Goal: Navigation & Orientation: Find specific page/section

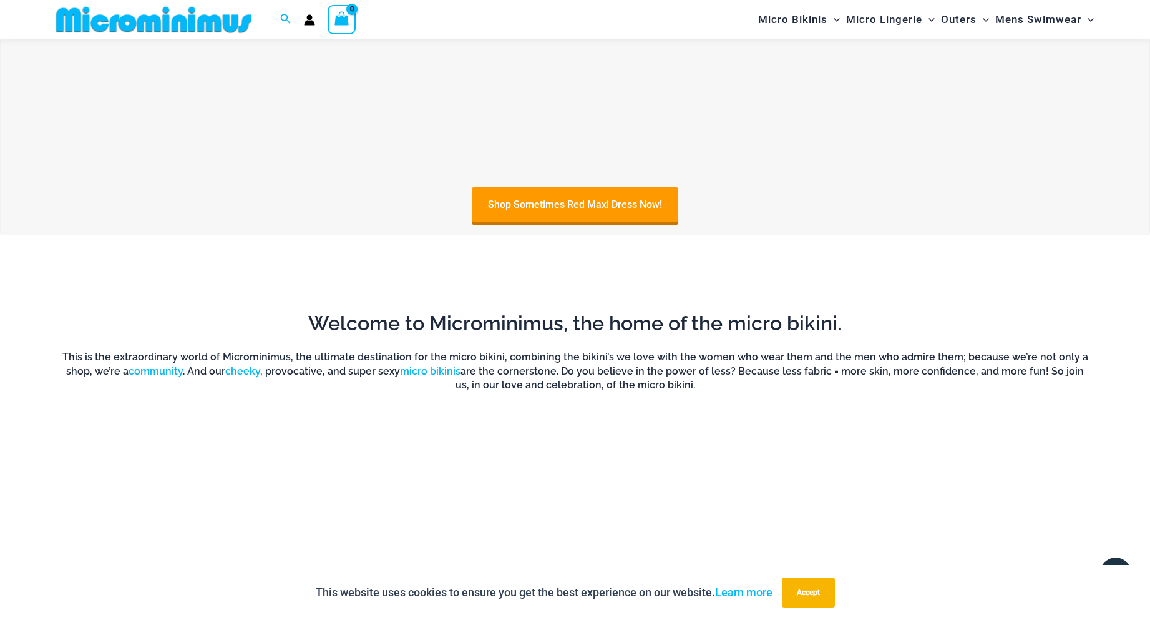
scroll to position [1071, 0]
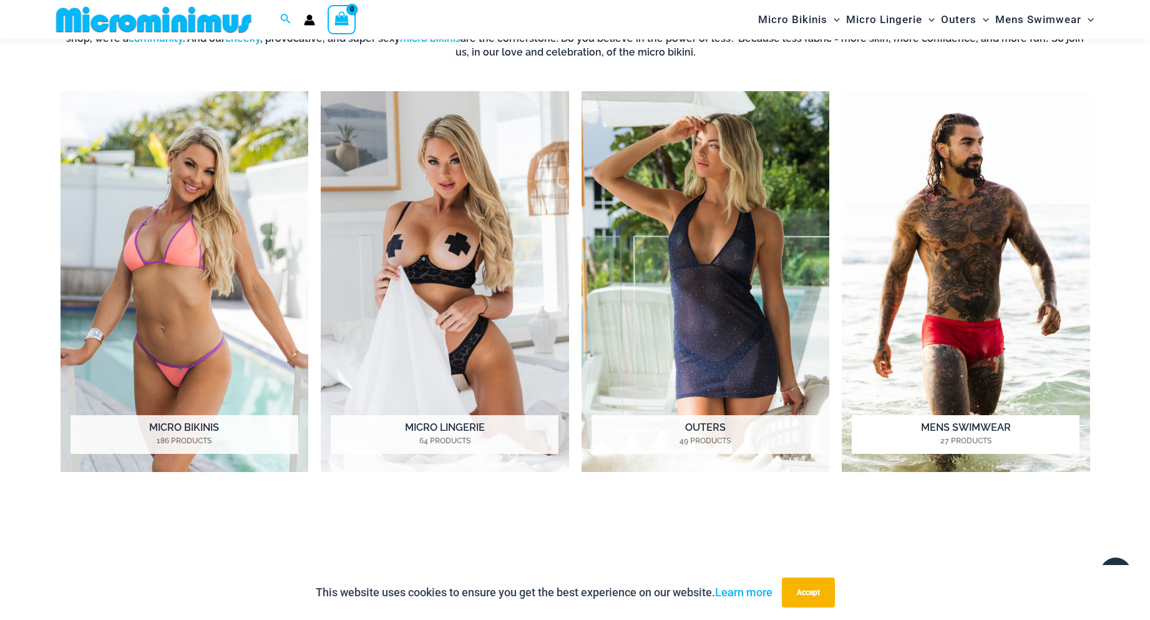
click at [968, 428] on h2 "Mens Swimwear 27 Products" at bounding box center [966, 434] width 228 height 39
click at [188, 429] on h2 "Micro Bikinis 186 Products" at bounding box center [185, 434] width 228 height 39
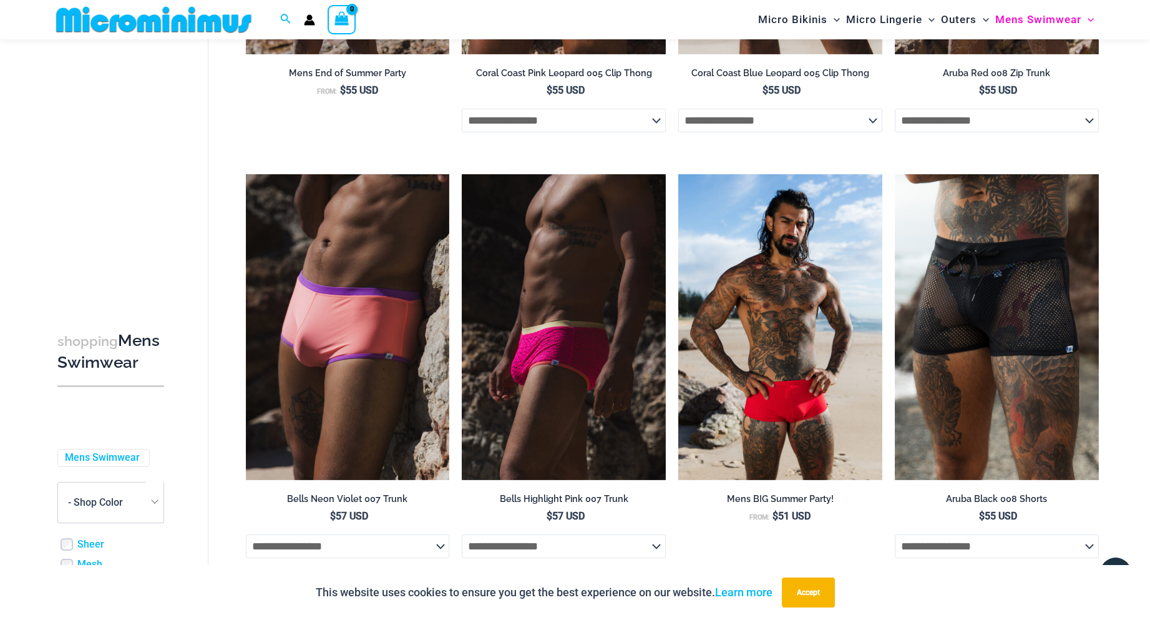
scroll to position [240, 0]
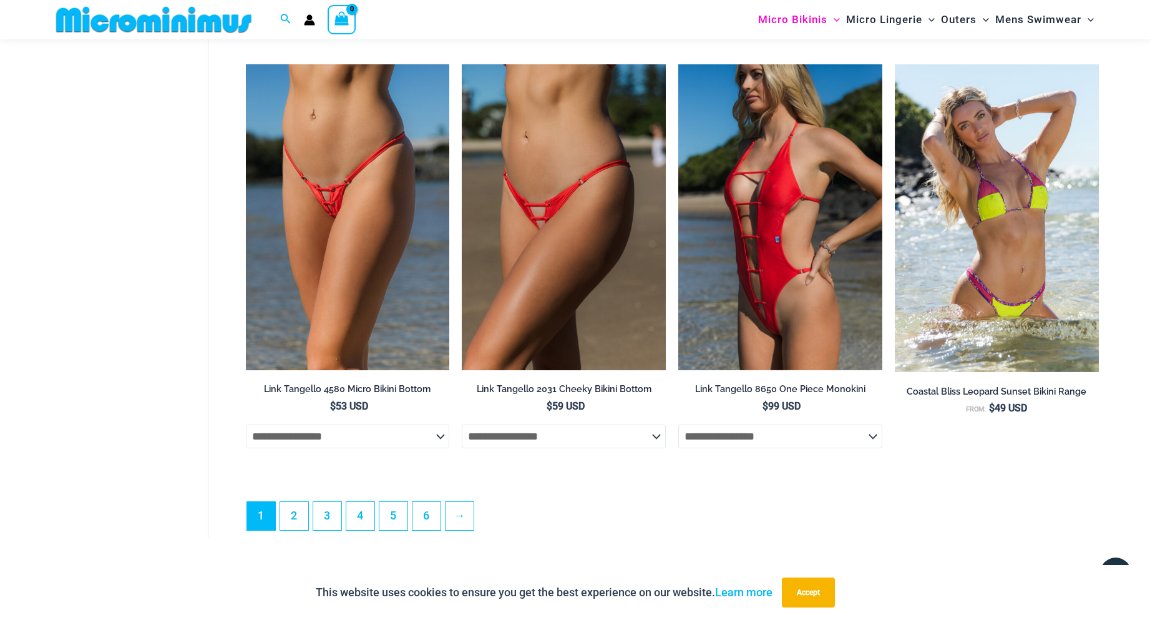
scroll to position [3580, 0]
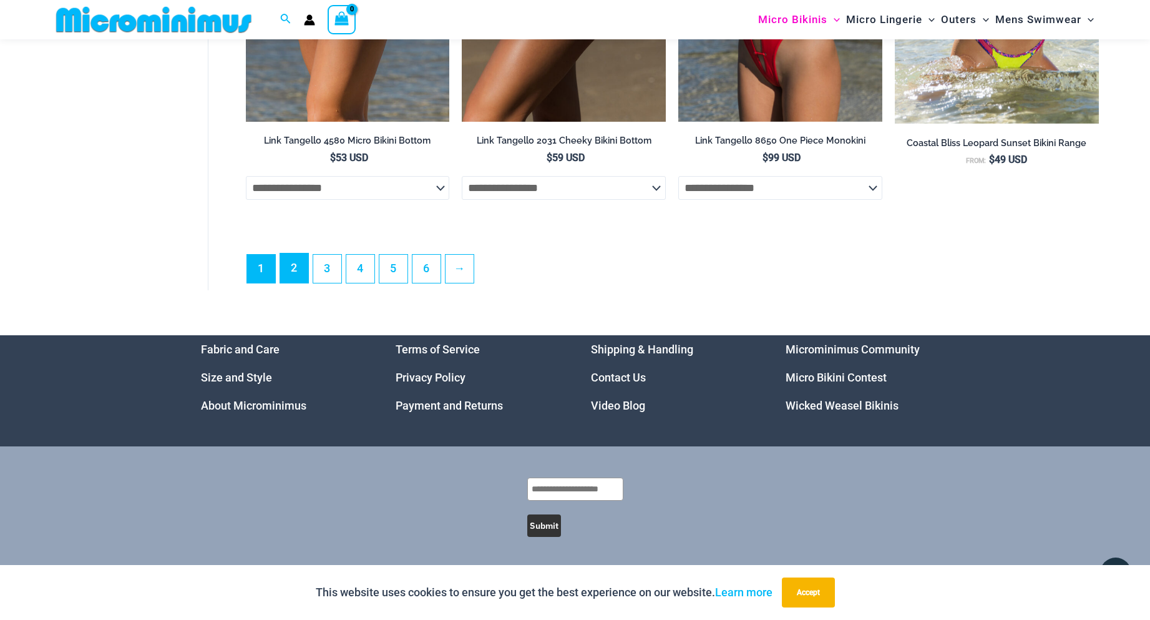
click at [292, 279] on link "2" at bounding box center [294, 267] width 28 height 29
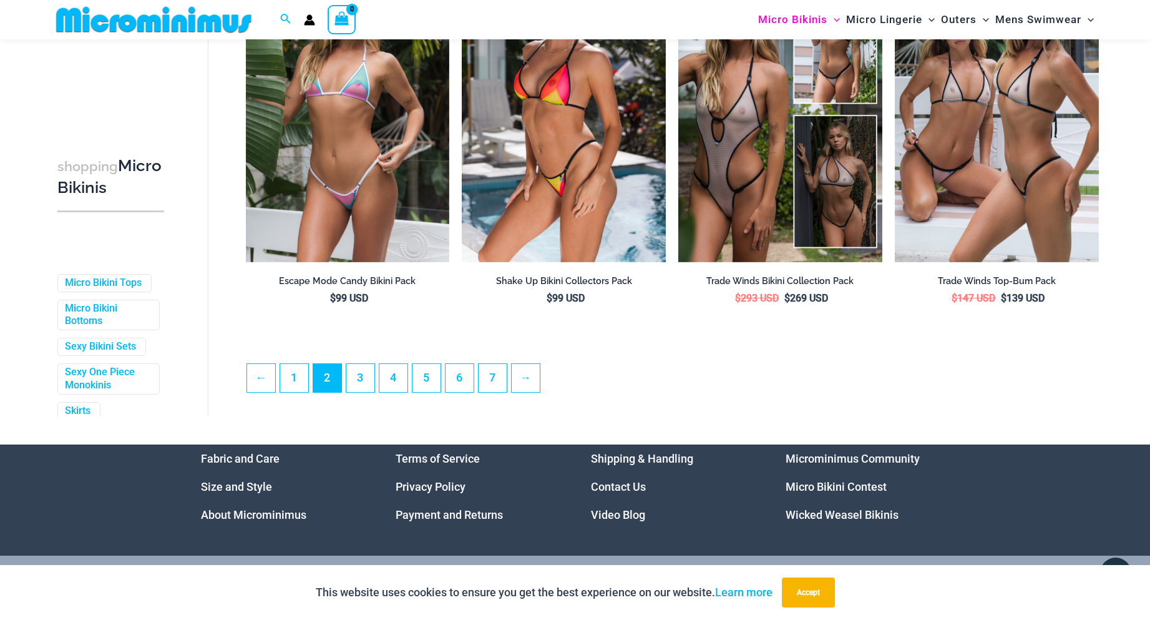
scroll to position [3316, 0]
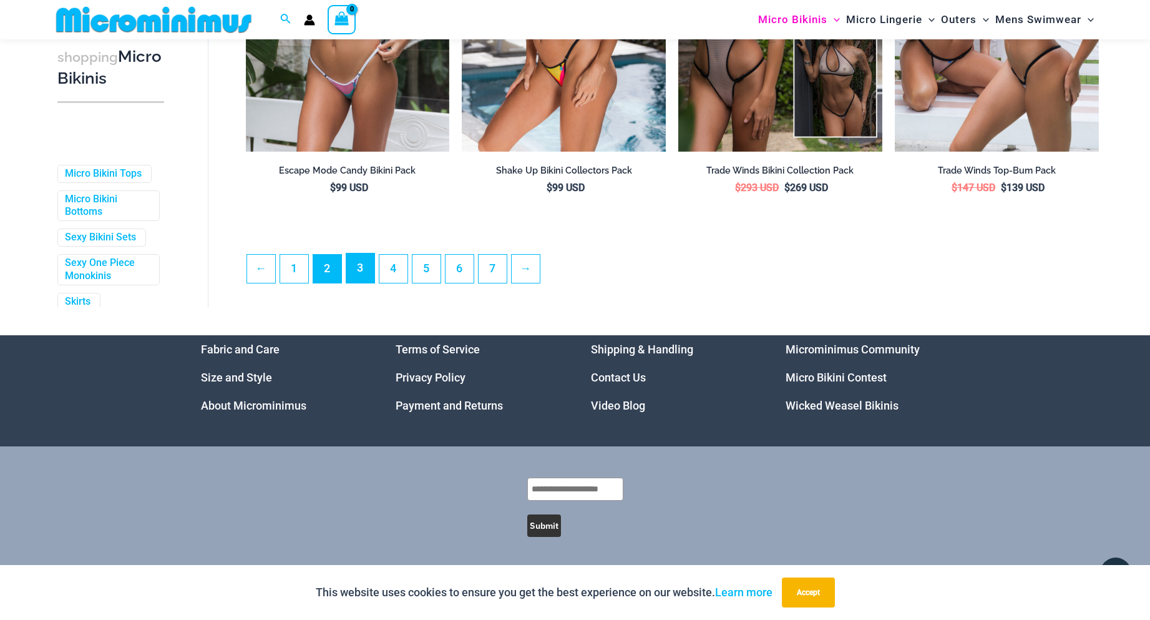
click at [369, 270] on link "3" at bounding box center [360, 267] width 28 height 29
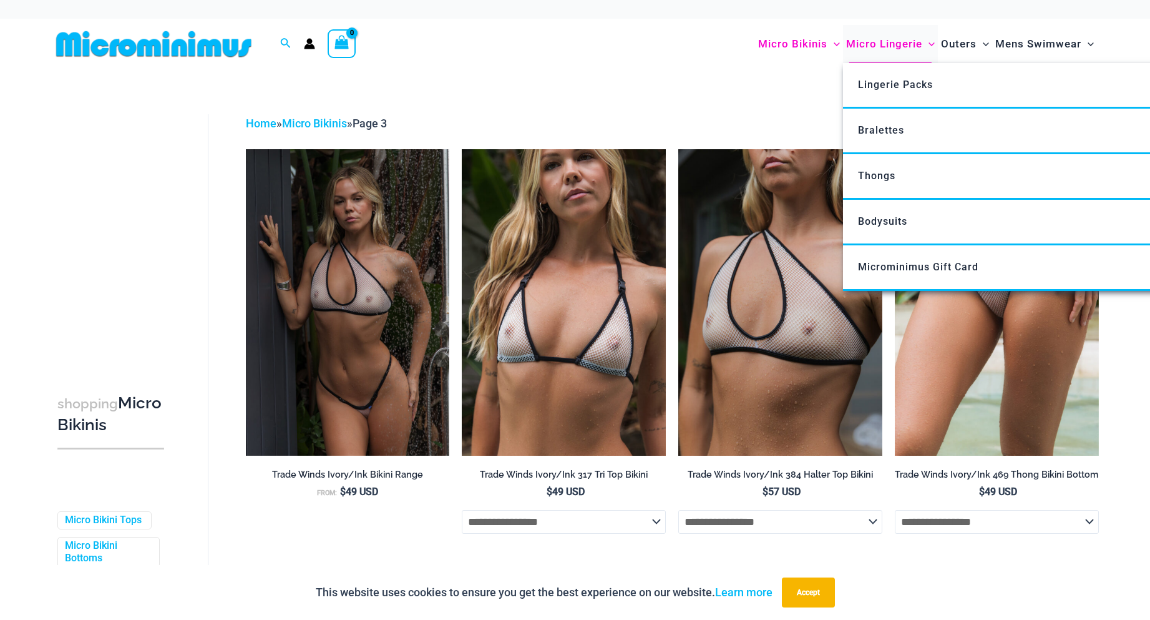
click at [885, 41] on span "Micro Lingerie" at bounding box center [884, 44] width 76 height 32
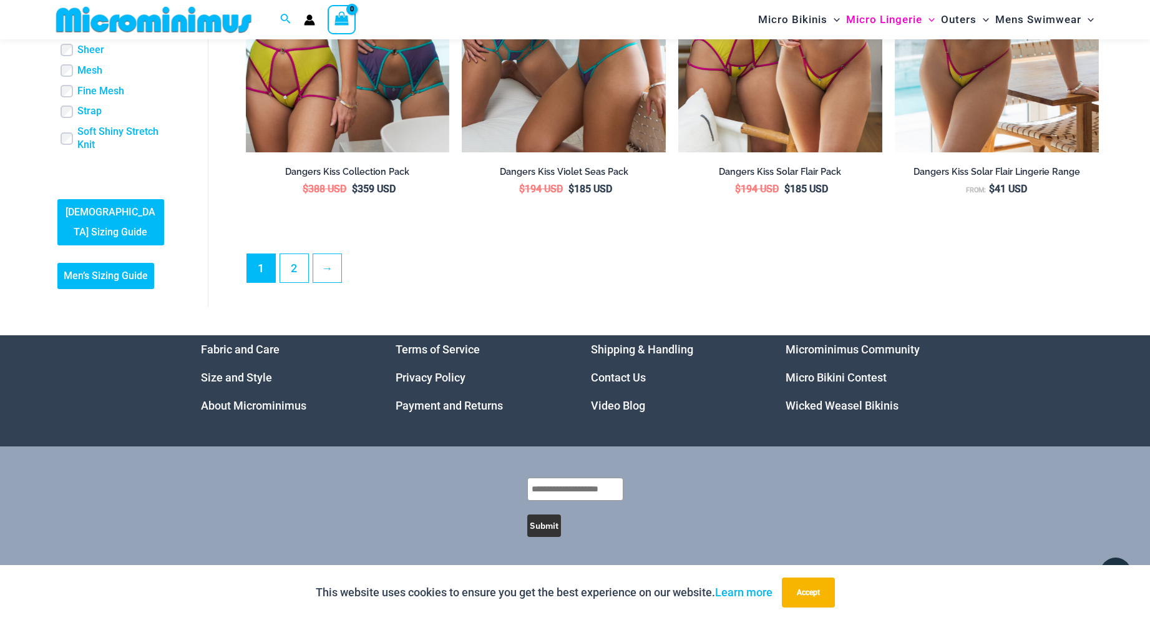
scroll to position [3360, 0]
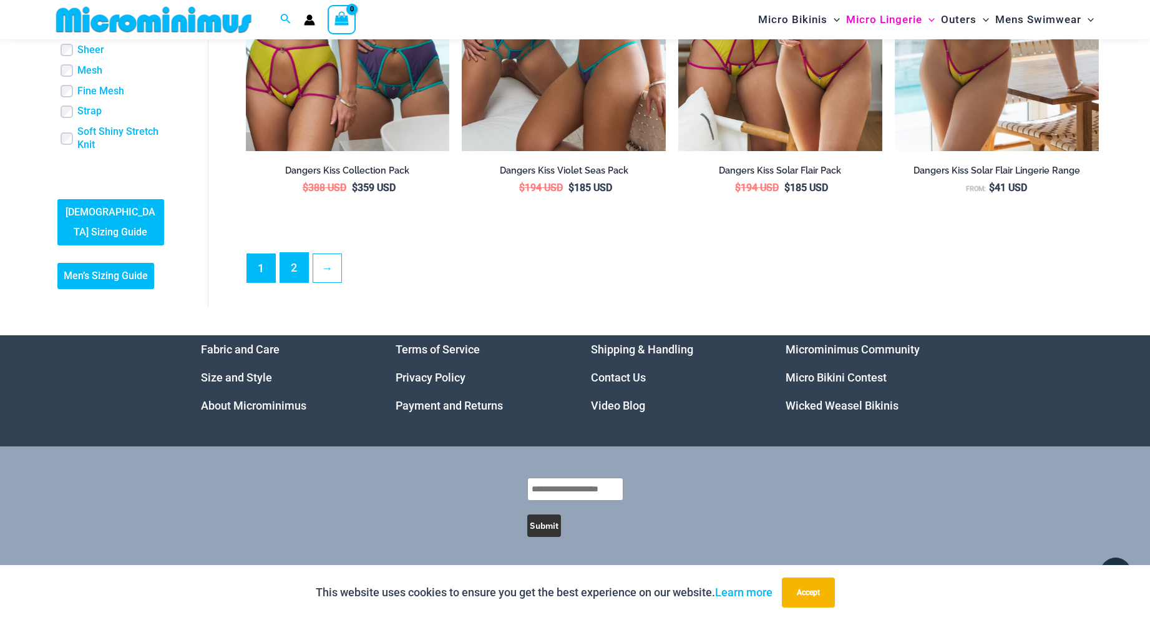
click at [292, 270] on link "2" at bounding box center [294, 267] width 28 height 29
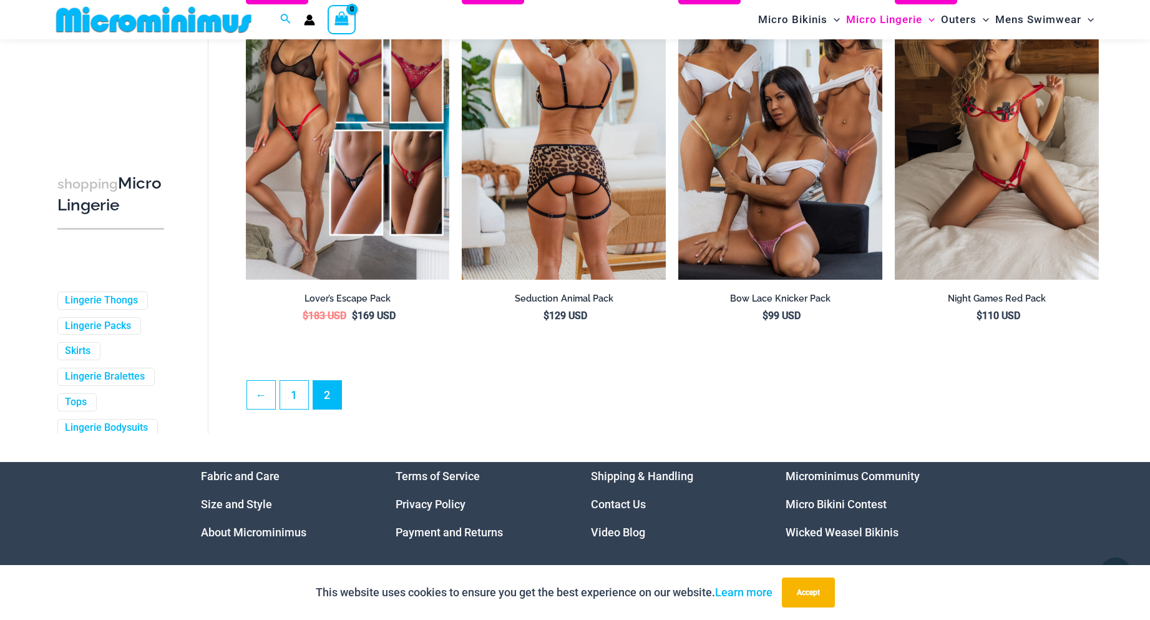
scroll to position [3292, 0]
